Goal: Information Seeking & Learning: Learn about a topic

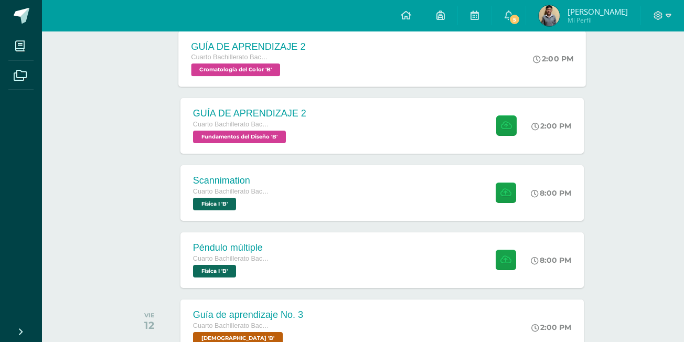
scroll to position [262, 0]
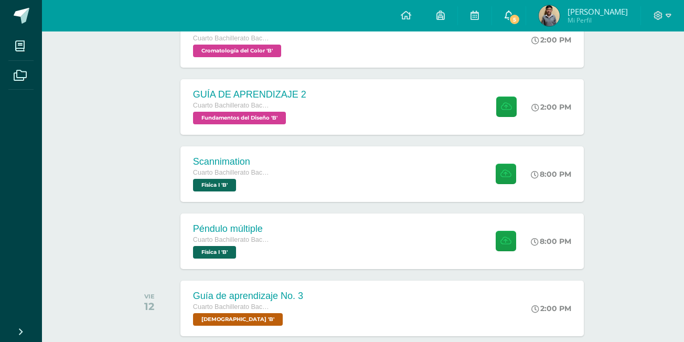
click at [513, 14] on icon at bounding box center [509, 14] width 8 height 9
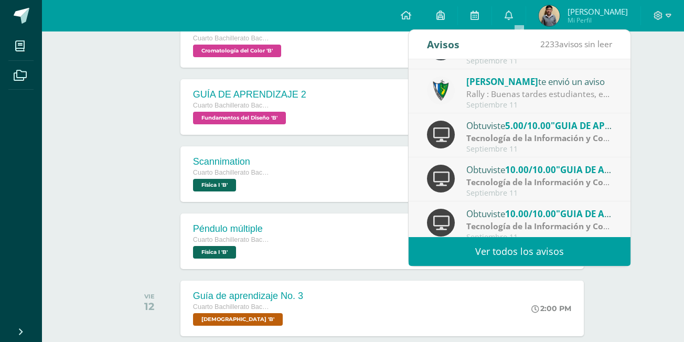
scroll to position [52, 0]
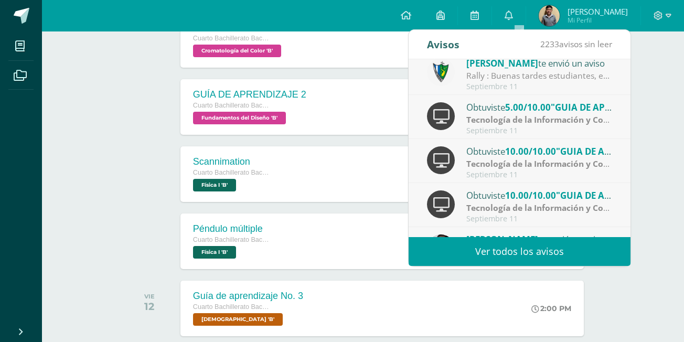
click at [583, 109] on span ""GUIA DE APRENDIZAJE NO 3"" at bounding box center [615, 107] width 129 height 12
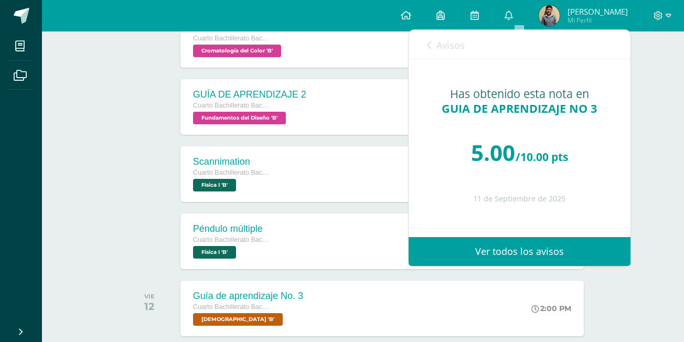
click at [451, 54] on link "Avisos" at bounding box center [446, 45] width 38 height 30
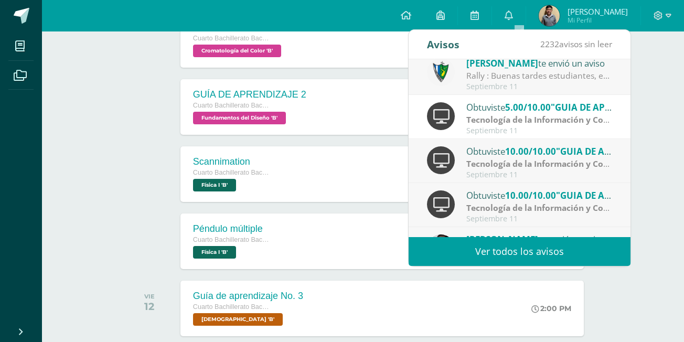
click at [537, 160] on strong "Tecnología de la Información y Comunicación (TIC)" at bounding box center [568, 164] width 204 height 12
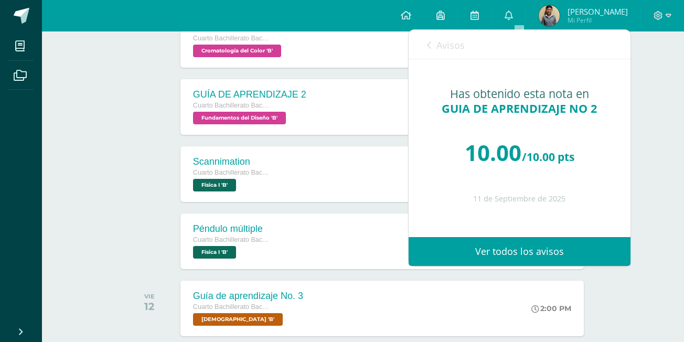
click at [457, 44] on span "Avisos" at bounding box center [450, 45] width 28 height 13
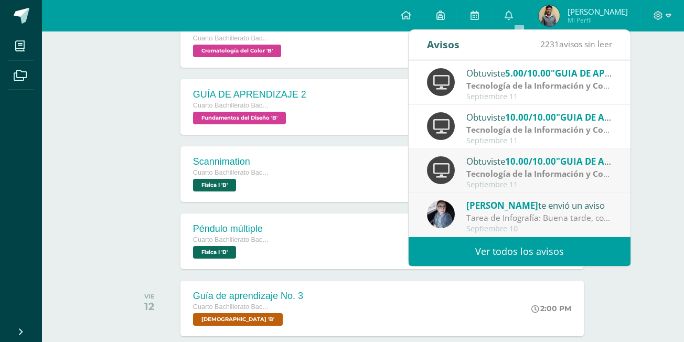
scroll to position [105, 0]
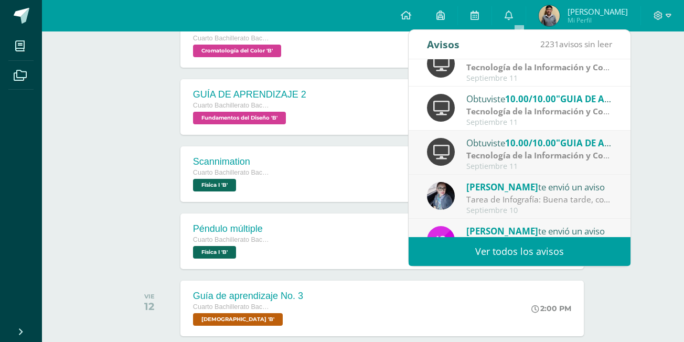
click at [550, 150] on strong "Tecnología de la Información y Comunicación (TIC)" at bounding box center [568, 156] width 204 height 12
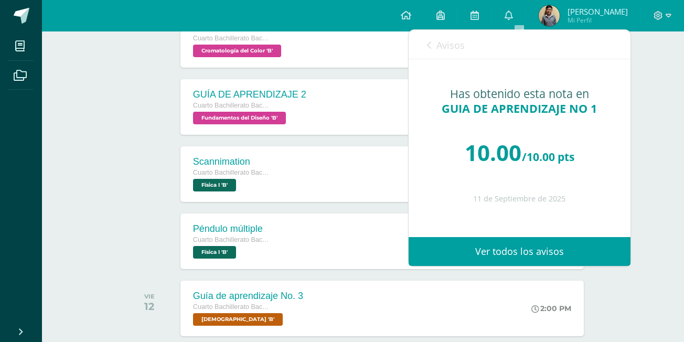
click at [449, 52] on link "Avisos" at bounding box center [446, 45] width 38 height 30
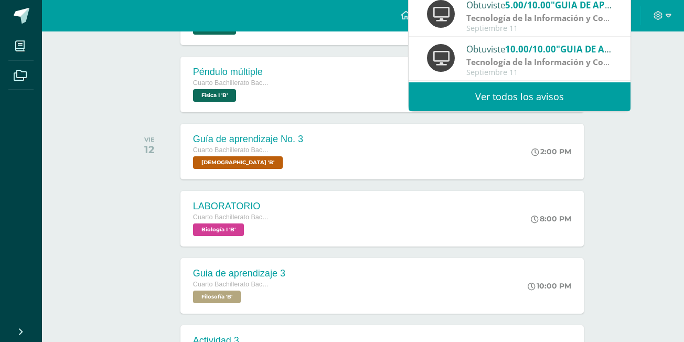
scroll to position [420, 0]
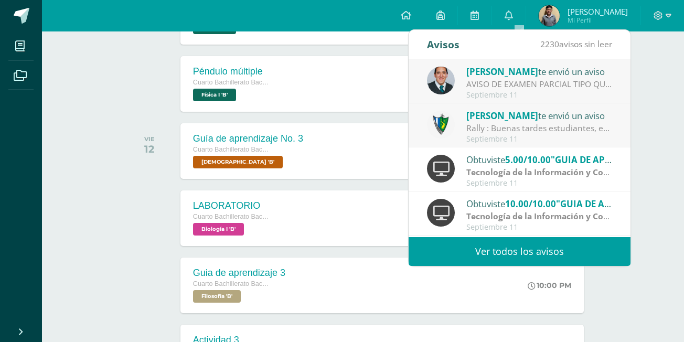
click at [126, 180] on div "VIE 12 Guía de aprendizaje No. 3 Cuarto Bachillerato Bachillerato en CCLL con O…" at bounding box center [363, 151] width 475 height 59
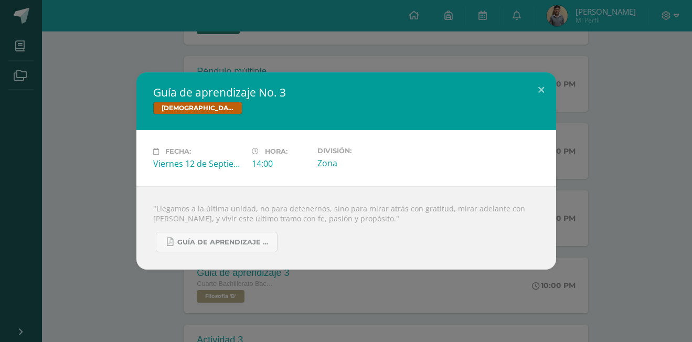
click at [88, 202] on div "Guía de aprendizaje No. 3 Biblia Fecha: Viernes 12 de Septiembre Hora: 14:00 Di…" at bounding box center [346, 170] width 684 height 197
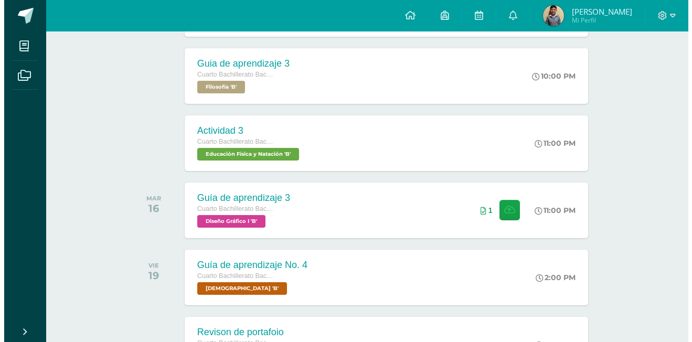
scroll to position [630, 0]
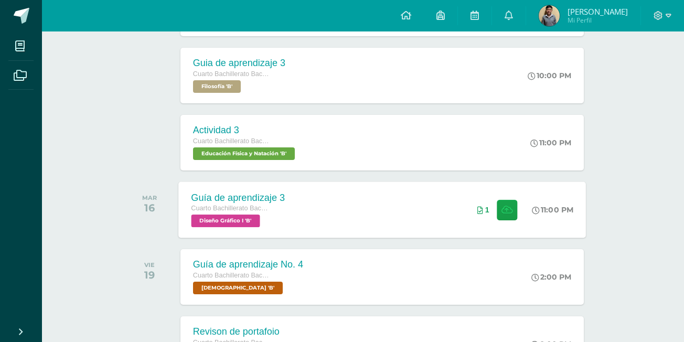
click at [386, 192] on div "Guía de aprendizaje 3 Cuarto Bachillerato Bachillerato en CCLL con Orientación …" at bounding box center [382, 210] width 408 height 56
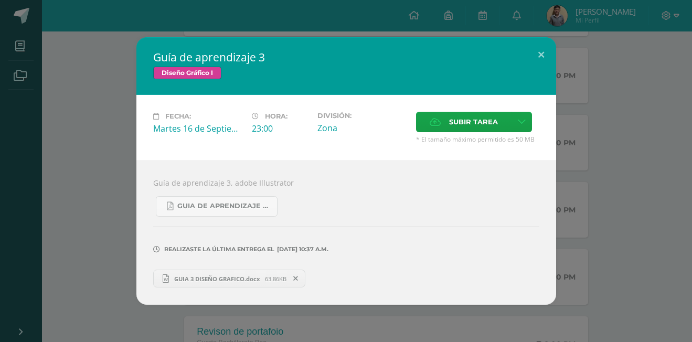
click at [246, 276] on span "GUIA 3 DISEÑO GRAFICO.docx" at bounding box center [217, 279] width 96 height 8
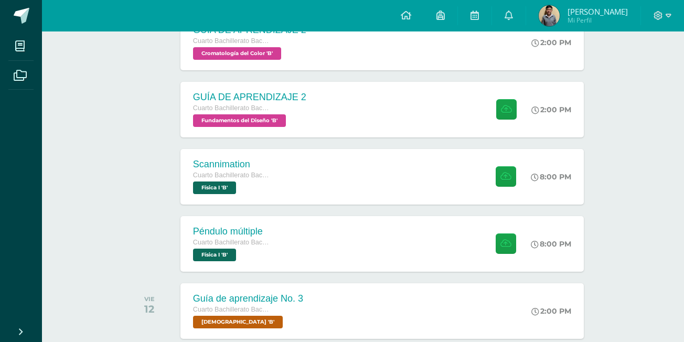
scroll to position [262, 0]
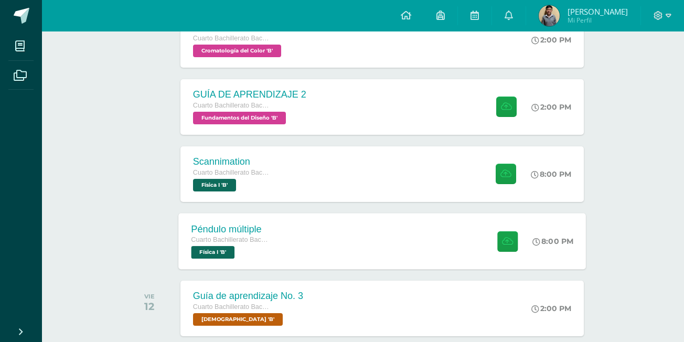
click at [307, 254] on div "Péndulo múltiple Cuarto Bachillerato Bachillerato en CCLL con Orientación en Di…" at bounding box center [382, 241] width 408 height 56
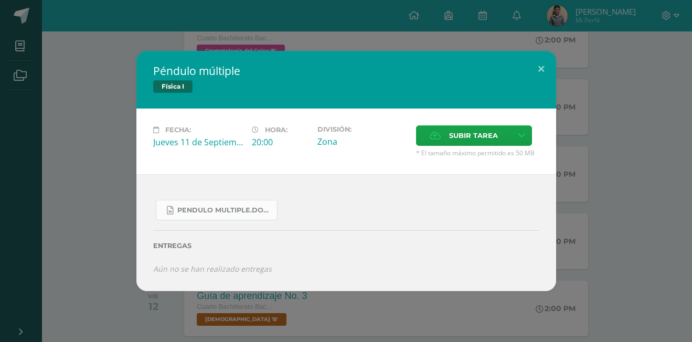
click at [243, 216] on link "Pendulo multiple.docx" at bounding box center [217, 210] width 122 height 20
click at [423, 141] on label "Subir tarea" at bounding box center [463, 135] width 95 height 20
click at [0, 0] on input "Subir tarea" at bounding box center [0, 0] width 0 height 0
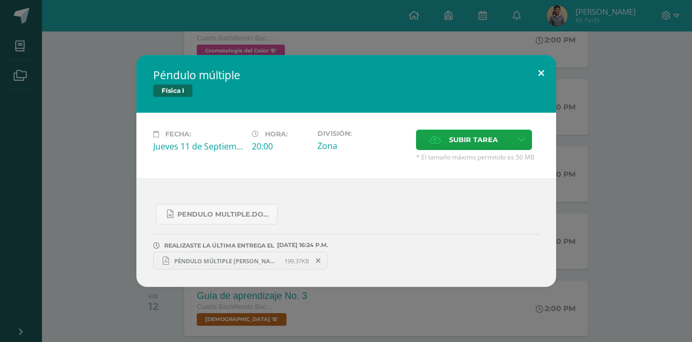
click at [539, 63] on button at bounding box center [541, 73] width 30 height 36
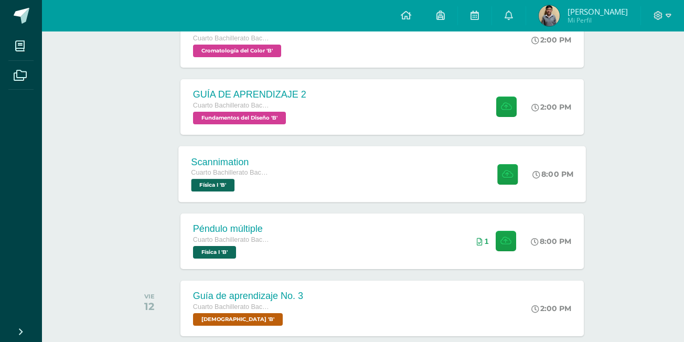
click at [388, 157] on div "Scannimation Cuarto Bachillerato Bachillerato en CCLL con Orientación en Diseño…" at bounding box center [382, 174] width 408 height 56
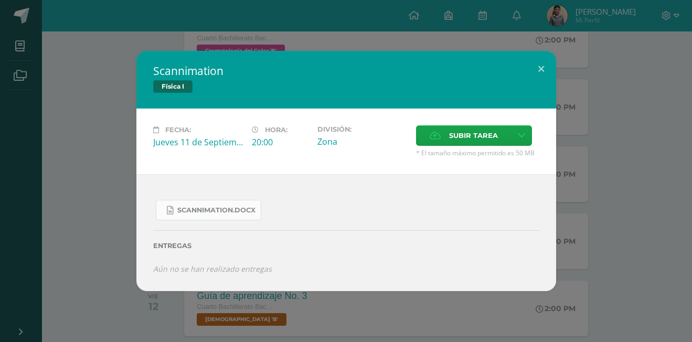
click at [249, 202] on link "Scannimation.docx" at bounding box center [208, 210] width 105 height 20
click at [91, 73] on div "Scannimation Física I Fecha: [DATE] Hora: 20:00 División: Zona Cancelar" at bounding box center [346, 171] width 684 height 240
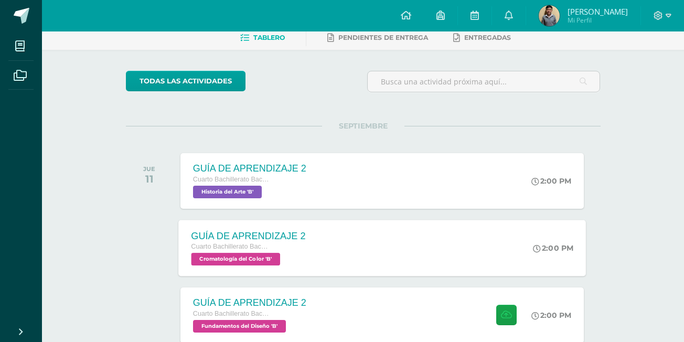
scroll to position [105, 0]
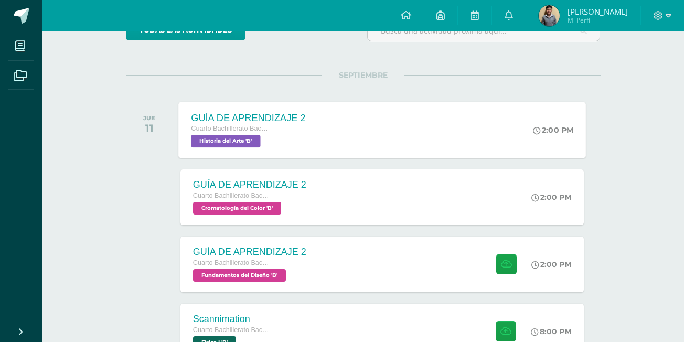
click at [346, 132] on div "GUÍA DE APRENDIZAJE 2 Cuarto Bachillerato Bachillerato en CCLL con Orientación …" at bounding box center [382, 130] width 408 height 56
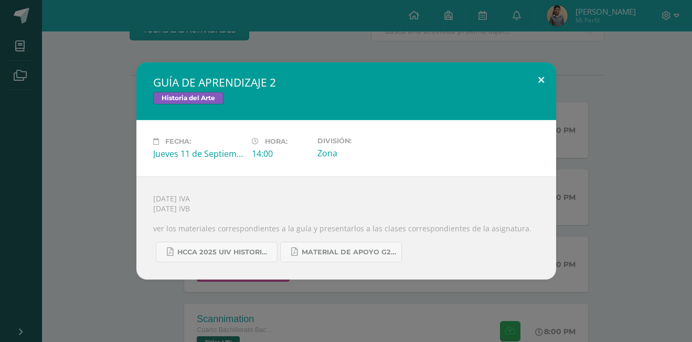
click at [542, 72] on button at bounding box center [541, 80] width 30 height 36
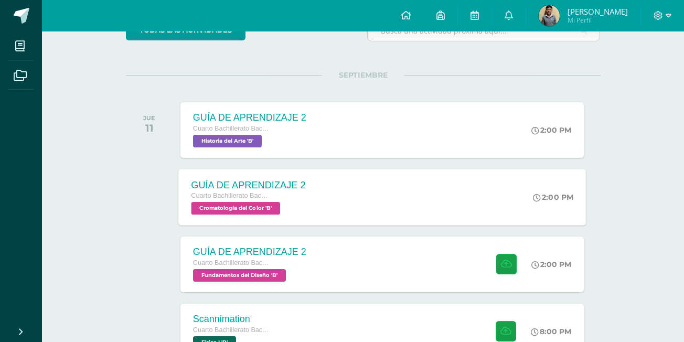
click at [329, 218] on div "GUÍA DE APRENDIZAJE 2 Cuarto Bachillerato Bachillerato en CCLL con Orientación …" at bounding box center [382, 197] width 408 height 56
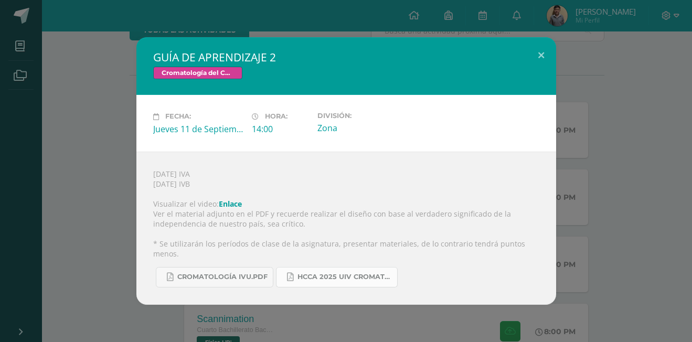
click at [276, 269] on link "HCCA 2025 UIV CROMATOLOGÍA DEL COLOR.docx.pdf" at bounding box center [337, 277] width 122 height 20
click at [118, 148] on div "GUÍA DE APRENDIZAJE 2 Cromatología del Color Fecha: [DATE] Hora: 14:00 División:" at bounding box center [346, 170] width 684 height 267
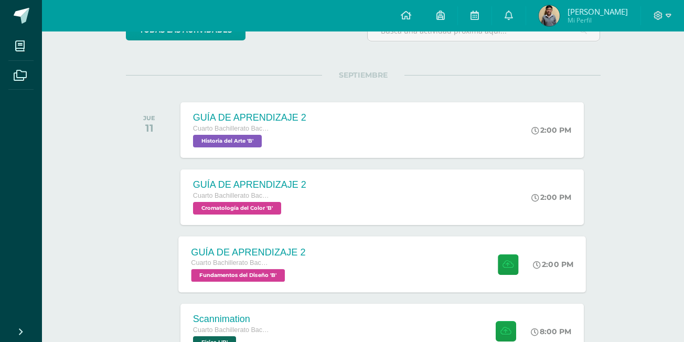
click at [330, 251] on div "GUÍA DE APRENDIZAJE 2 Cuarto Bachillerato Bachillerato en CCLL con Orientación …" at bounding box center [382, 264] width 408 height 56
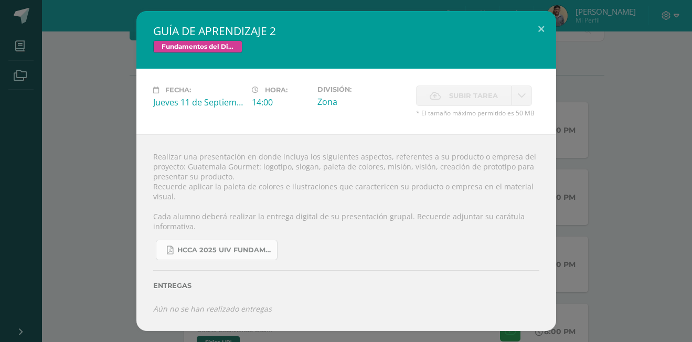
click at [246, 252] on span "HCCA 2025 UIV FUNDAMENTOS DEL DISEÑO.docx (3).pdf" at bounding box center [224, 250] width 94 height 8
click at [89, 129] on div "GUÍA DE APRENDIZAJE 2 Fundamentos del Diseño Fecha: [DATE] Hora: 14:00 División:" at bounding box center [346, 170] width 684 height 319
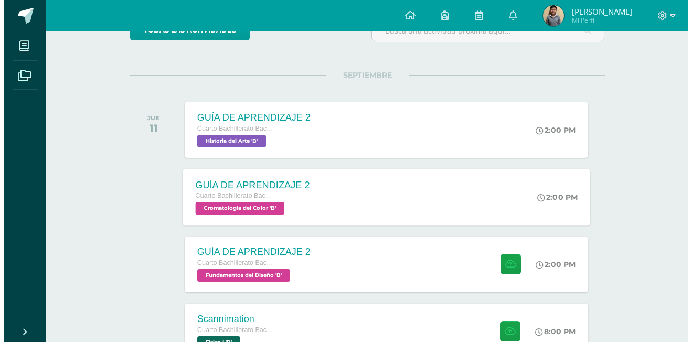
scroll to position [157, 0]
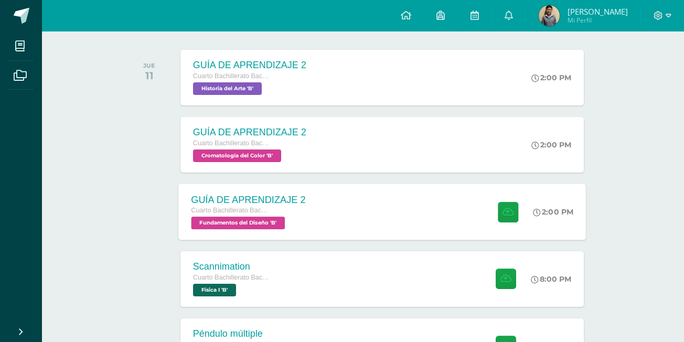
click at [372, 200] on div "GUÍA DE APRENDIZAJE 2 Cuarto Bachillerato Bachillerato en CCLL con Orientación …" at bounding box center [382, 212] width 408 height 56
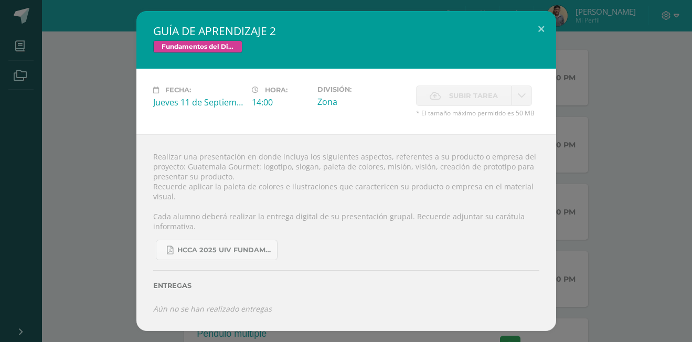
click at [431, 98] on icon at bounding box center [435, 95] width 11 height 7
